Goal: Information Seeking & Learning: Check status

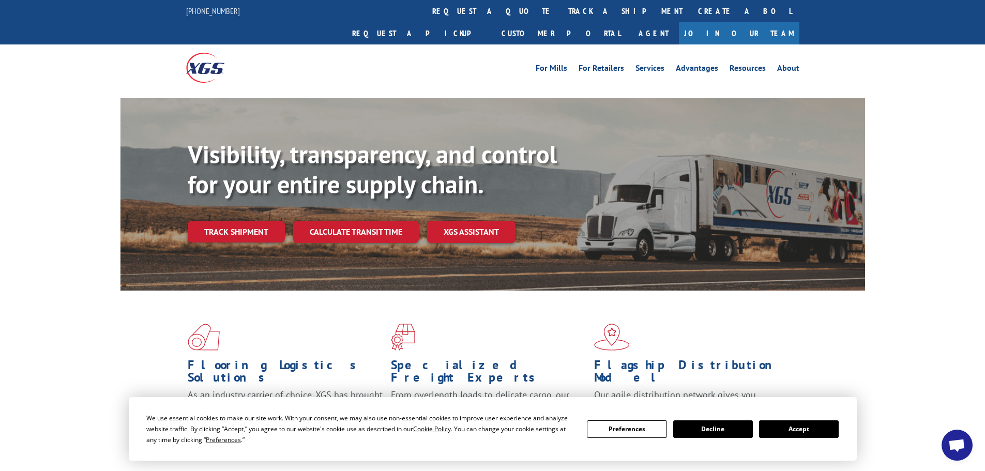
click at [560, 11] on link "track a shipment" at bounding box center [625, 11] width 130 height 22
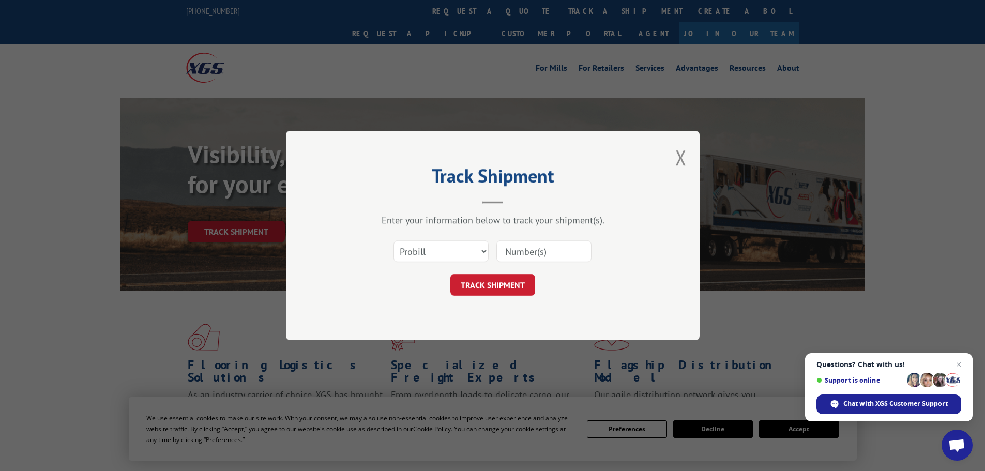
click at [750, 392] on div "Track Shipment Enter your information below to track your shipment(s). Select c…" at bounding box center [492, 235] width 985 height 471
click at [435, 249] on select "Select category... Probill BOL PO" at bounding box center [440, 251] width 95 height 22
select select "bol"
click at [393, 240] on select "Select category... Probill BOL PO" at bounding box center [440, 251] width 95 height 22
click at [526, 252] on input at bounding box center [543, 251] width 95 height 22
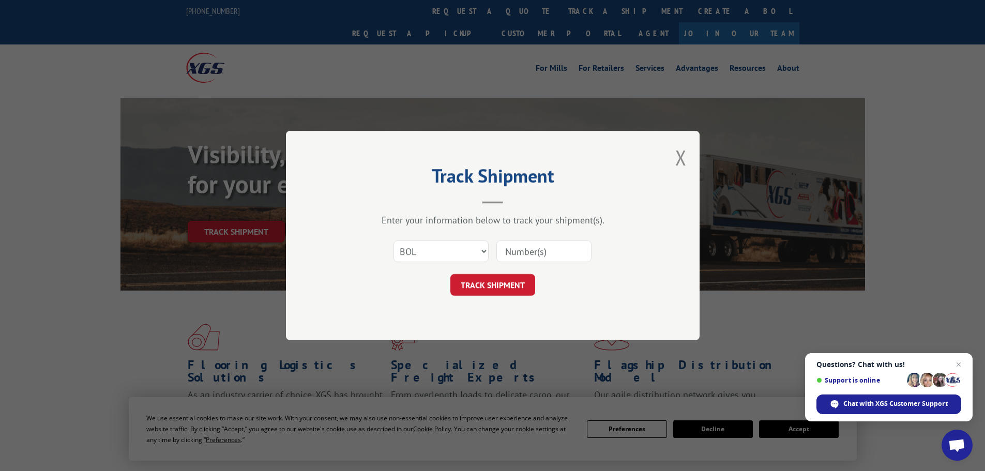
paste input "7071422"
type input "7071422"
click at [494, 287] on button "TRACK SHIPMENT" at bounding box center [492, 285] width 85 height 22
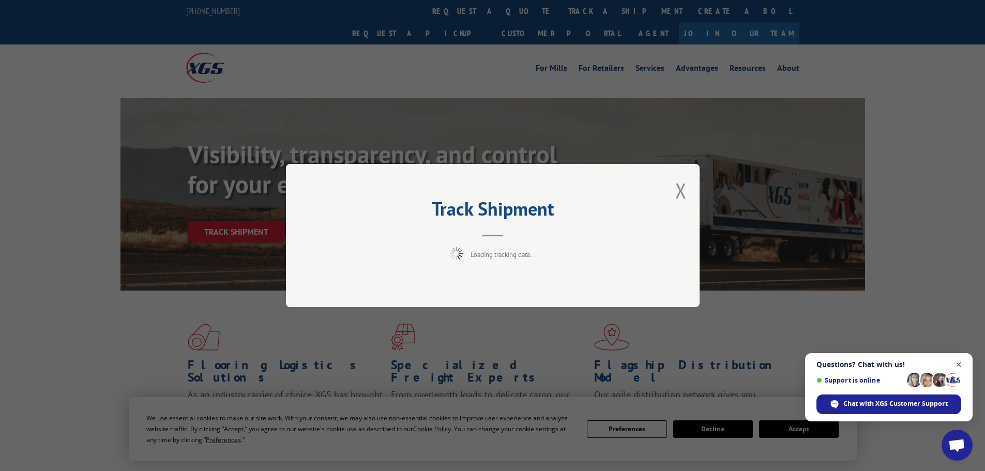
click at [958, 363] on span "Close chat" at bounding box center [958, 364] width 13 height 13
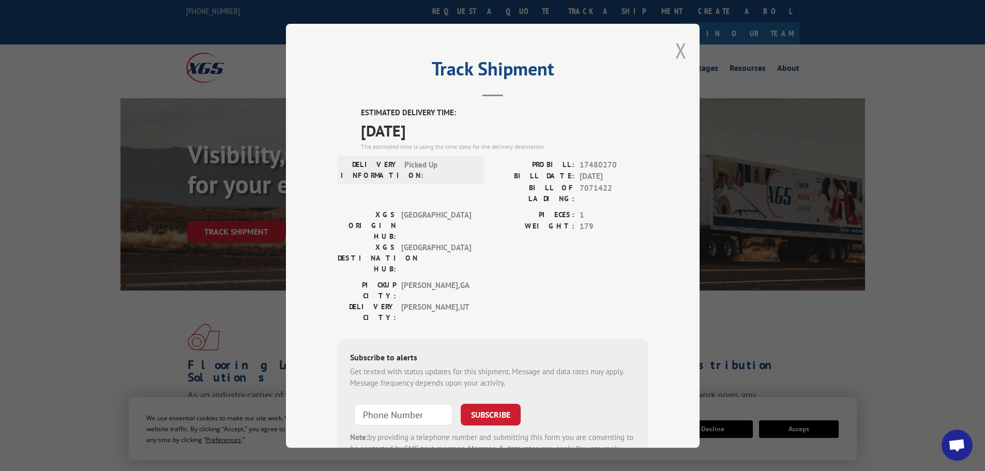
drag, startPoint x: 677, startPoint y: 47, endPoint x: 735, endPoint y: 254, distance: 215.6
click at [677, 47] on button "Close modal" at bounding box center [680, 50] width 11 height 27
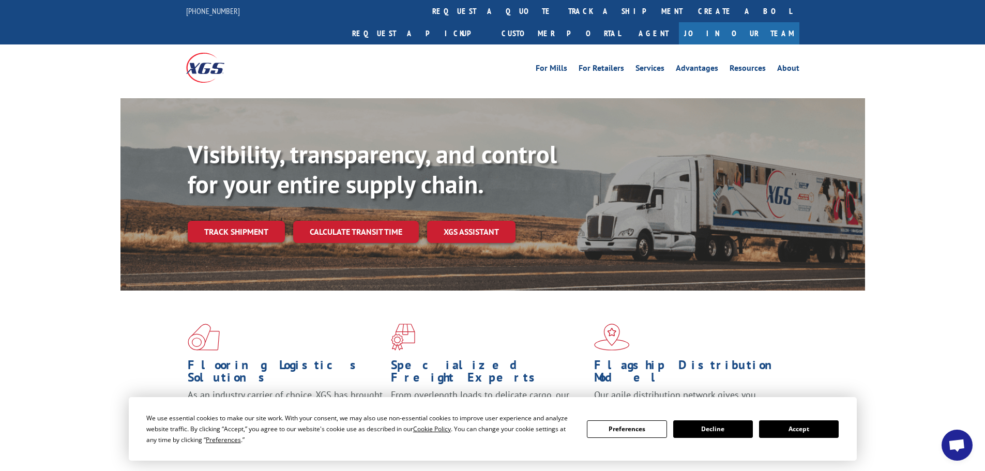
click at [788, 428] on button "Accept" at bounding box center [799, 429] width 80 height 18
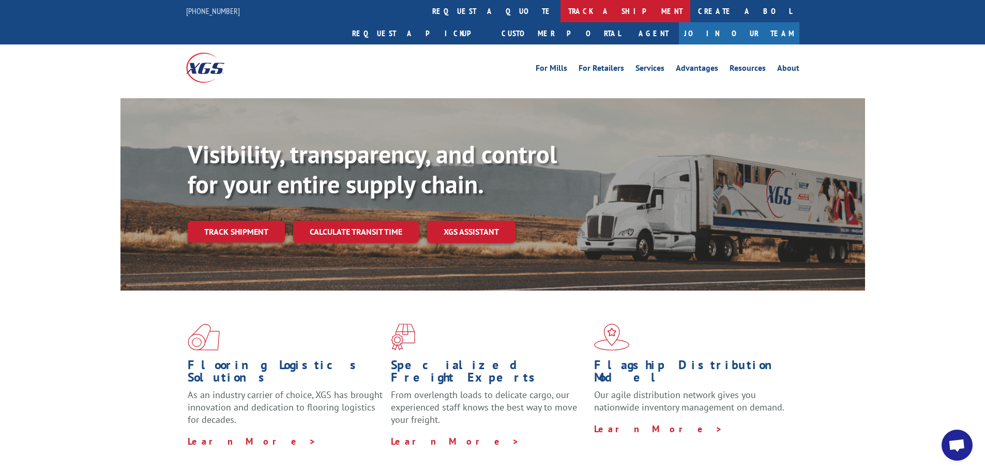
click at [560, 12] on link "track a shipment" at bounding box center [625, 11] width 130 height 22
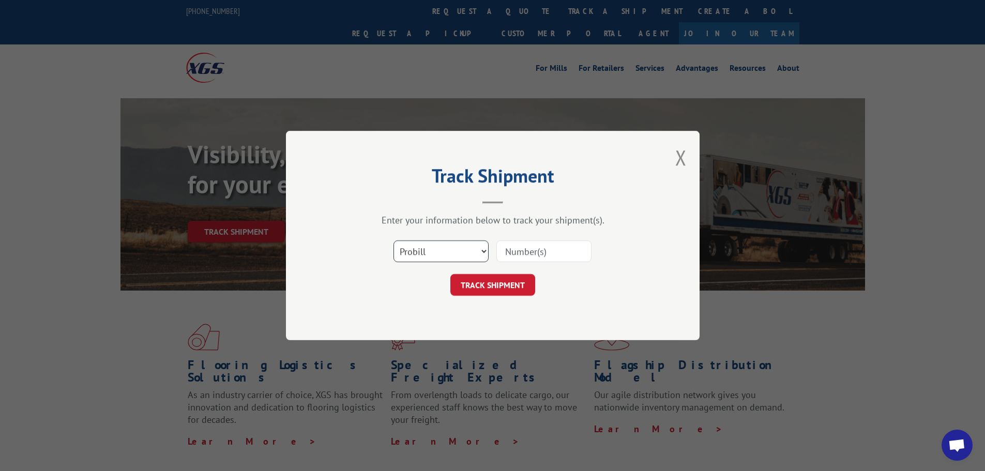
drag, startPoint x: 431, startPoint y: 244, endPoint x: 434, endPoint y: 250, distance: 7.6
click at [432, 245] on select "Select category... Probill BOL PO" at bounding box center [440, 251] width 95 height 22
select select "bol"
click at [393, 240] on select "Select category... Probill BOL PO" at bounding box center [440, 251] width 95 height 22
click at [538, 252] on input at bounding box center [543, 251] width 95 height 22
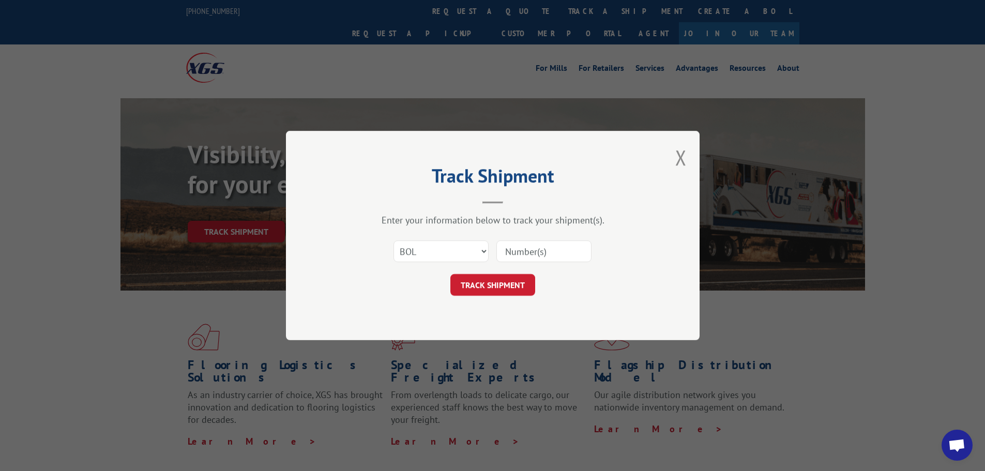
paste input "5589567"
type input "5589567"
click at [484, 292] on button "TRACK SHIPMENT" at bounding box center [492, 285] width 85 height 22
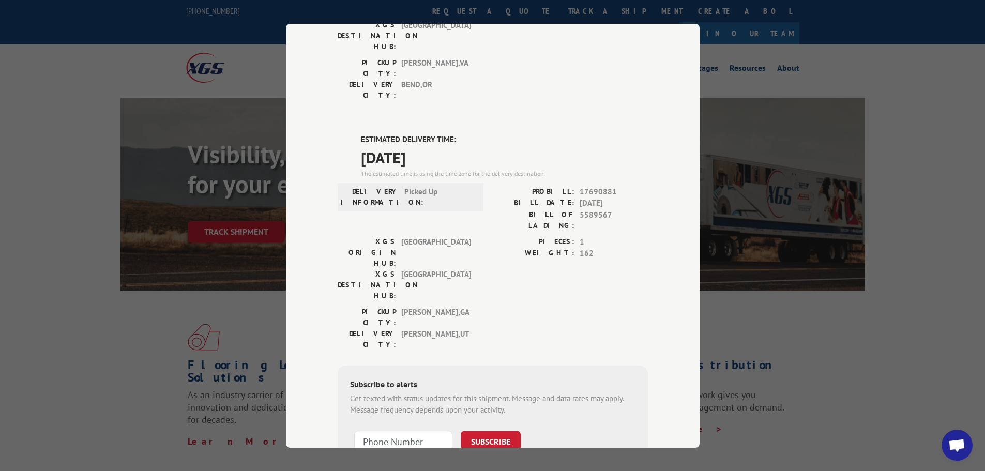
scroll to position [210, 0]
